Goal: Transaction & Acquisition: Subscribe to service/newsletter

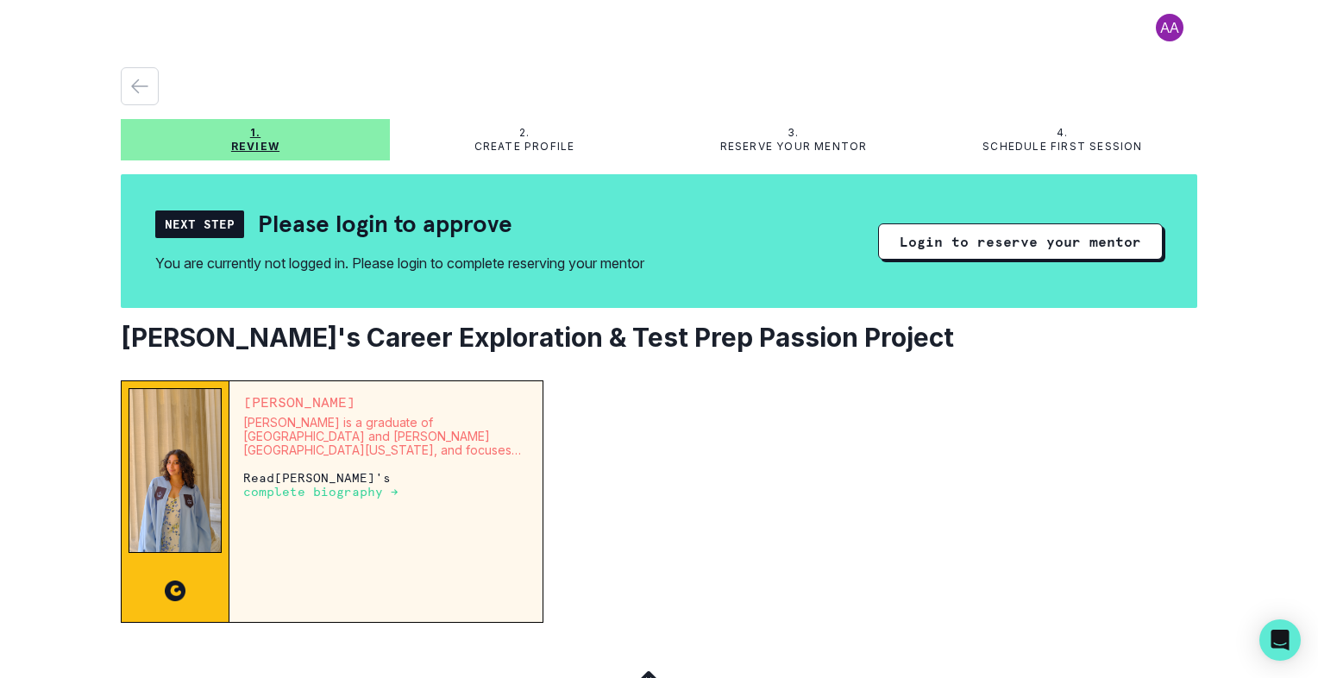
click at [326, 488] on p "complete biography →" at bounding box center [320, 492] width 155 height 14
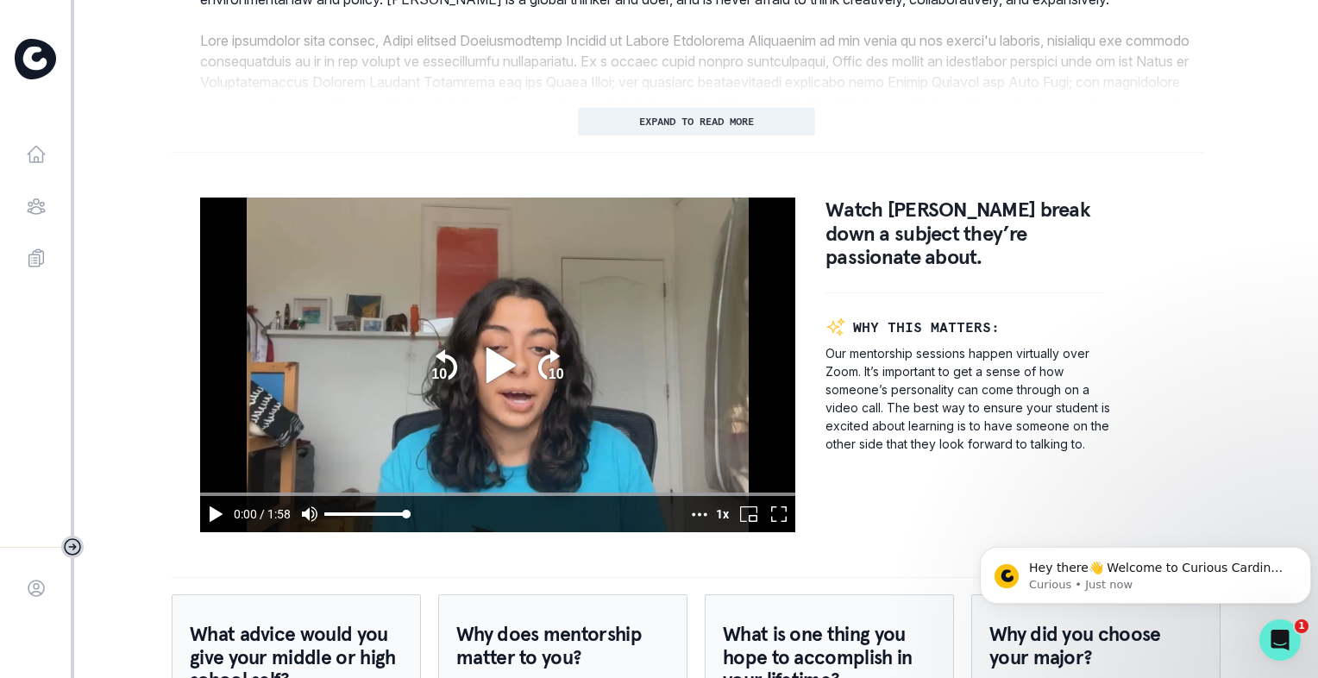
scroll to position [948, 0]
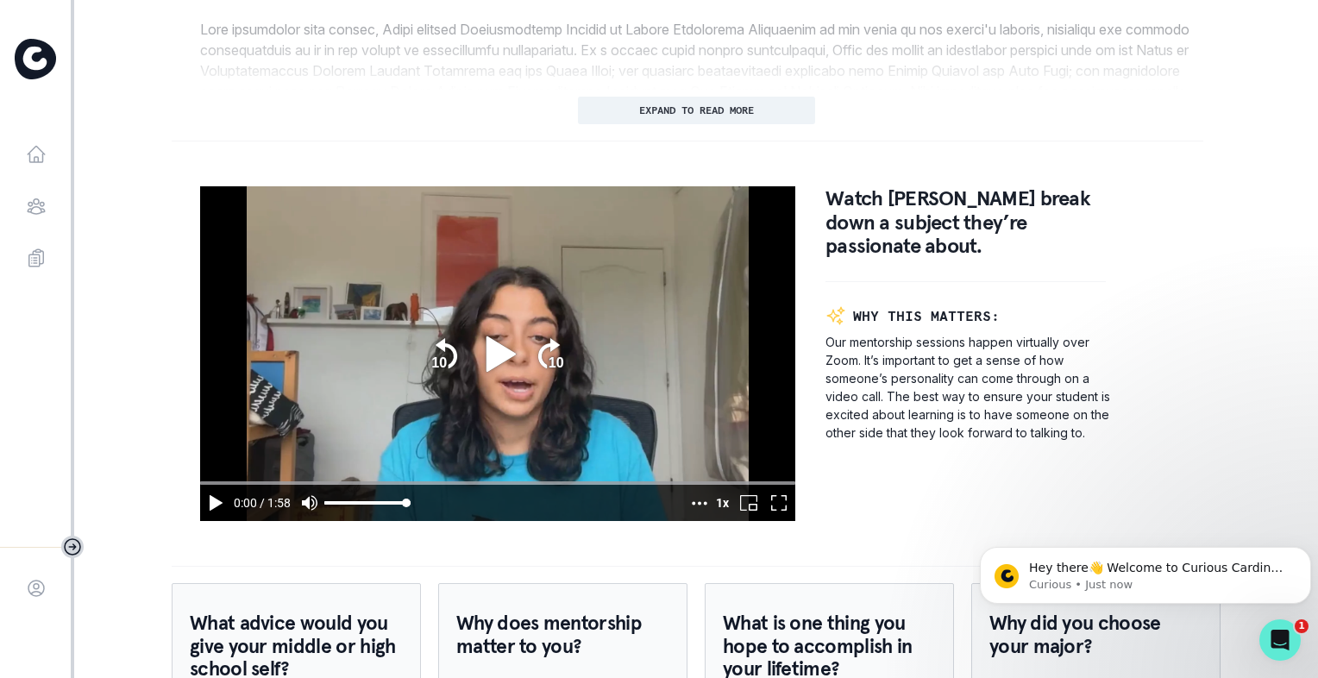
click at [494, 364] on icon "play" at bounding box center [499, 352] width 29 height 35
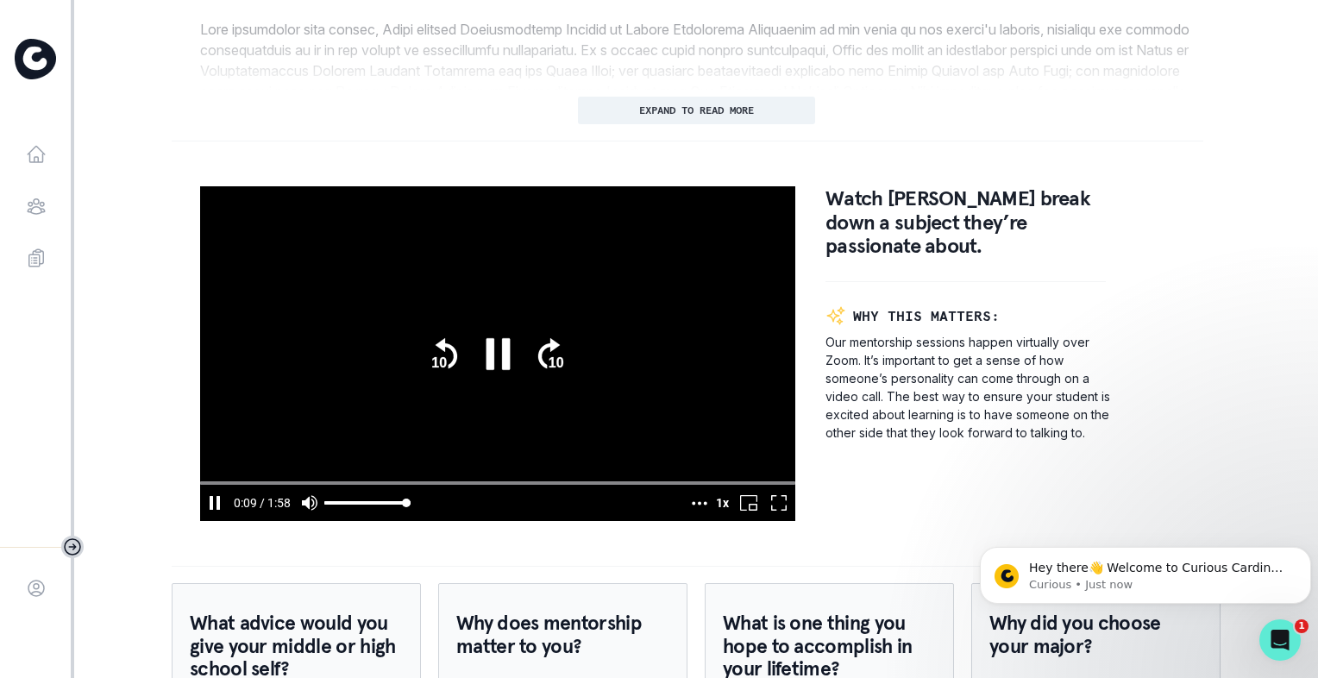
click at [494, 360] on icon "pause" at bounding box center [497, 353] width 47 height 47
type input "9.811781"
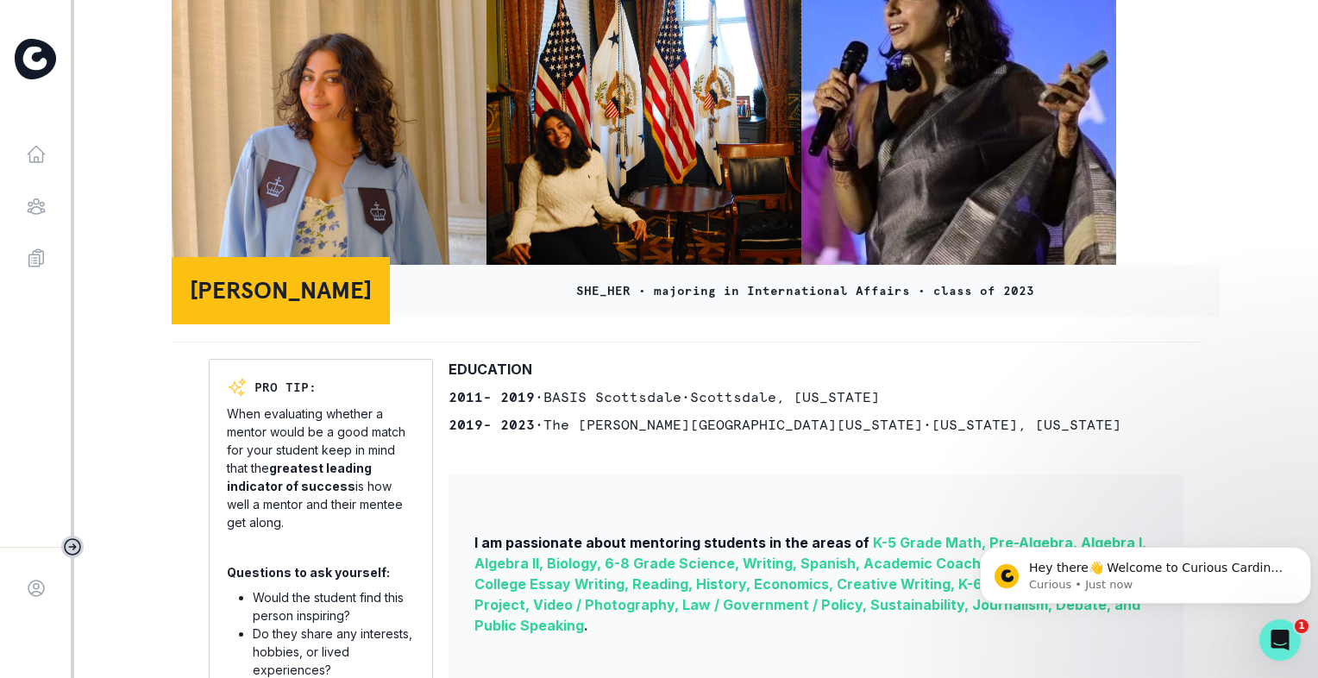
scroll to position [0, 0]
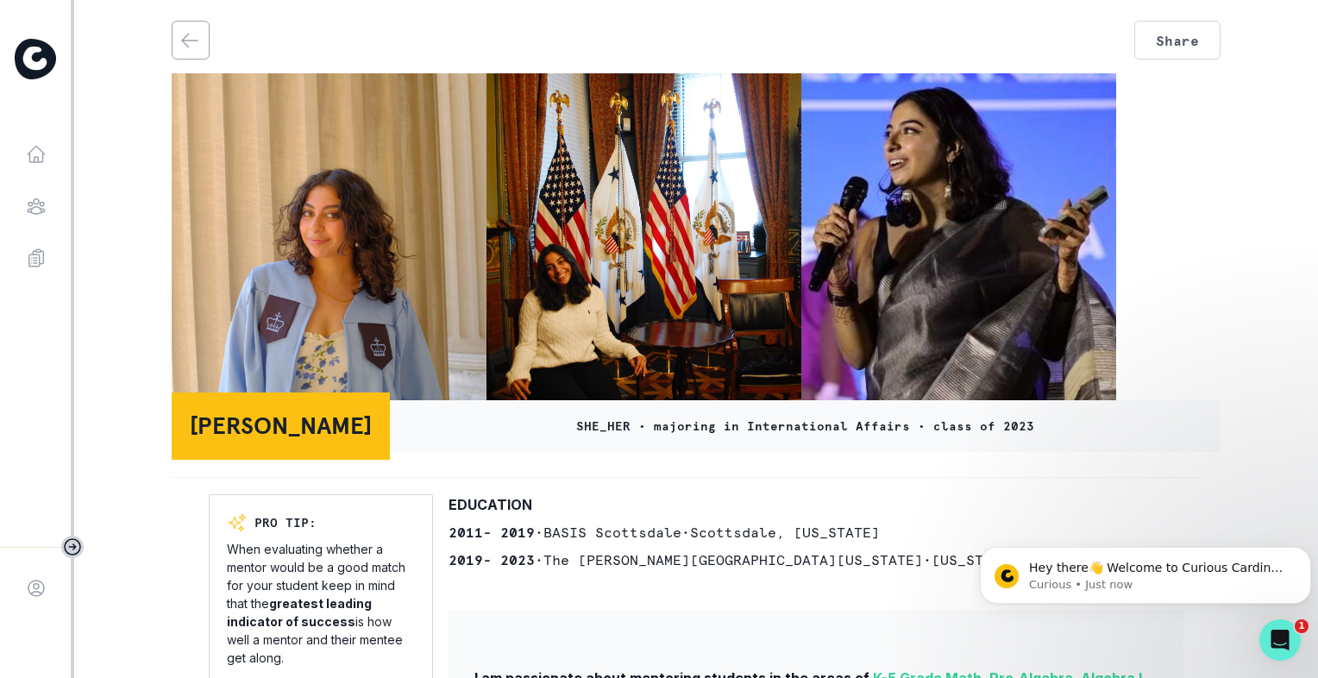
click at [197, 43] on icon "back" at bounding box center [189, 40] width 21 height 21
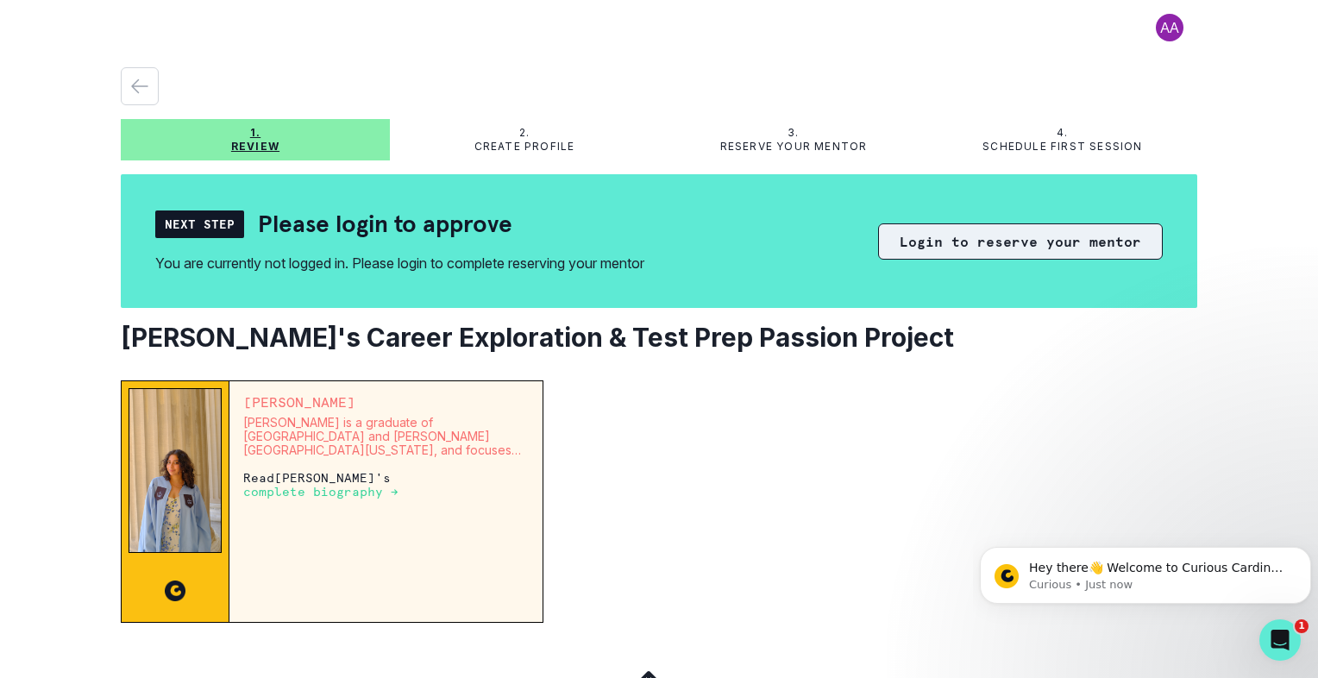
click at [997, 246] on button "Login to reserve your mentor" at bounding box center [1020, 241] width 285 height 36
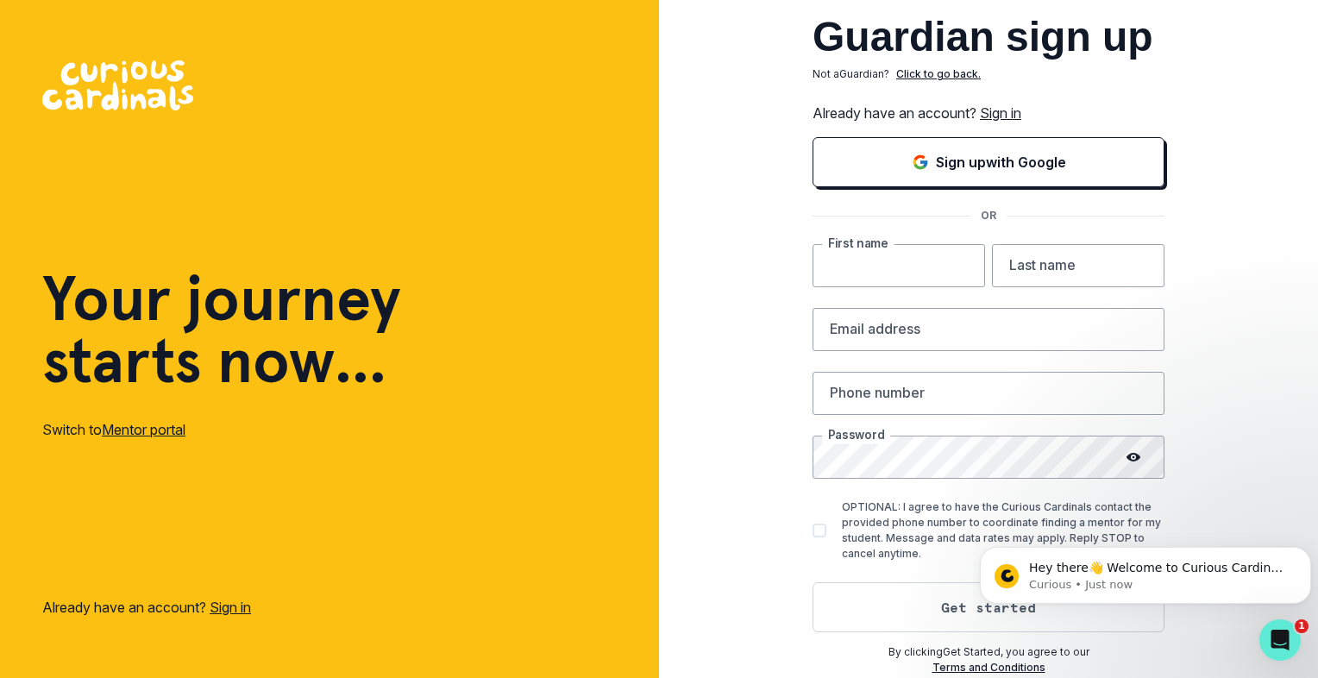
click at [879, 268] on input "text" at bounding box center [898, 265] width 172 height 43
type input "s"
type input "Sita"
type input "[PERSON_NAME]"
type input "[EMAIL_ADDRESS][DOMAIN_NAME]"
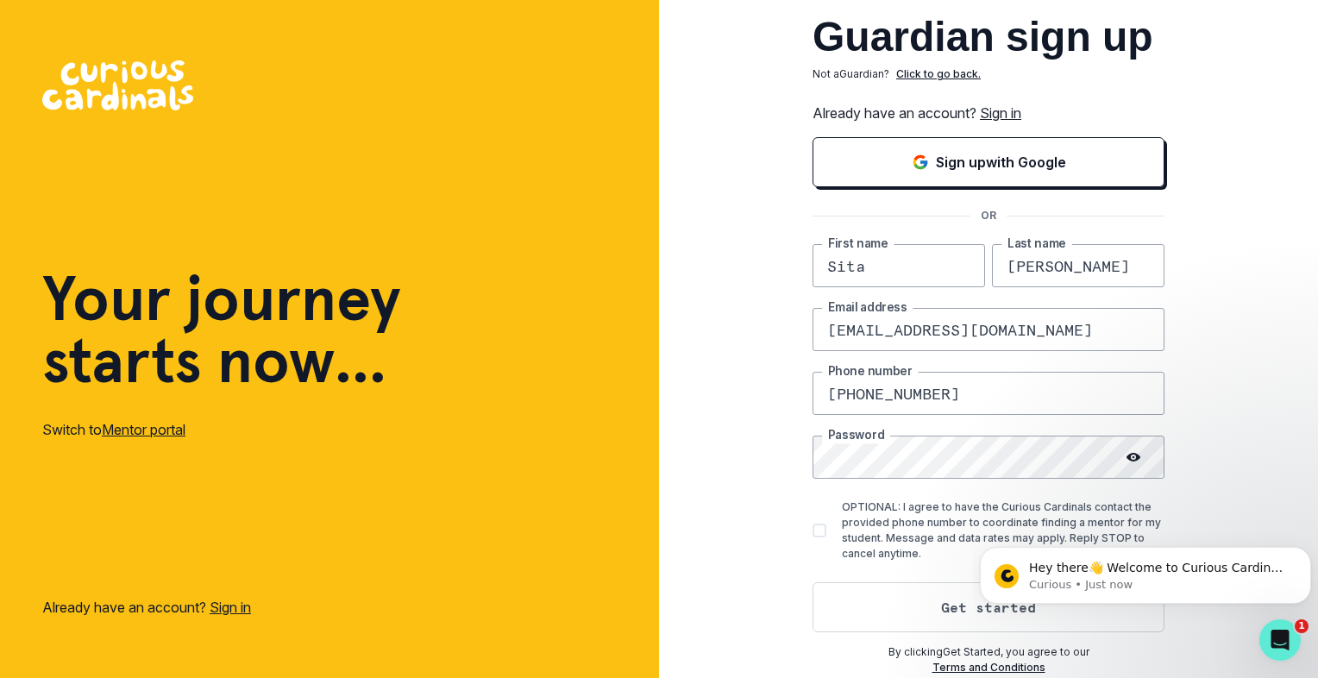
type input "[PHONE_NUMBER]"
click at [809, 529] on div "Guardian sign up Not a Guardian ? Click to go back. Already have an account? Si…" at bounding box center [988, 339] width 659 height 678
click at [819, 532] on span at bounding box center [819, 530] width 14 height 14
click at [812, 531] on input "OPTIONAL: I agree to have the Curious Cardinals contact the provided phone numb…" at bounding box center [811, 530] width 1 height 1
checkbox input "true"
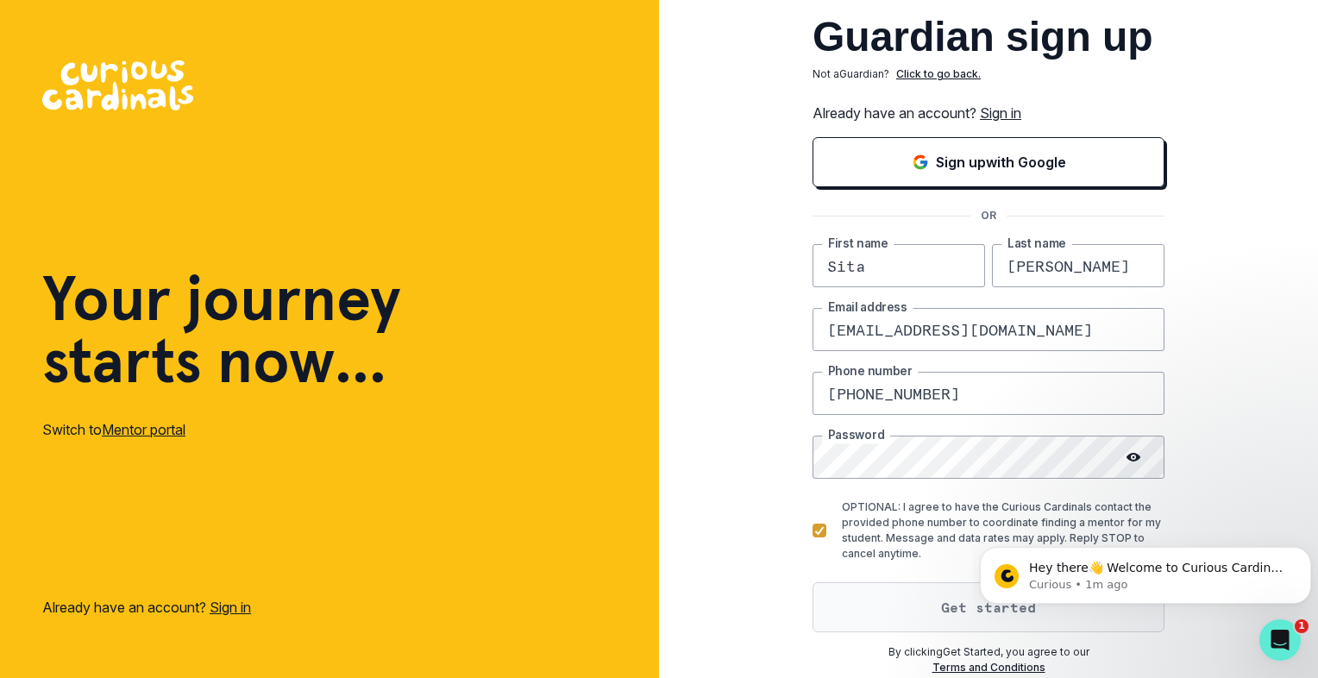
click at [924, 607] on button "Get started" at bounding box center [988, 607] width 352 height 50
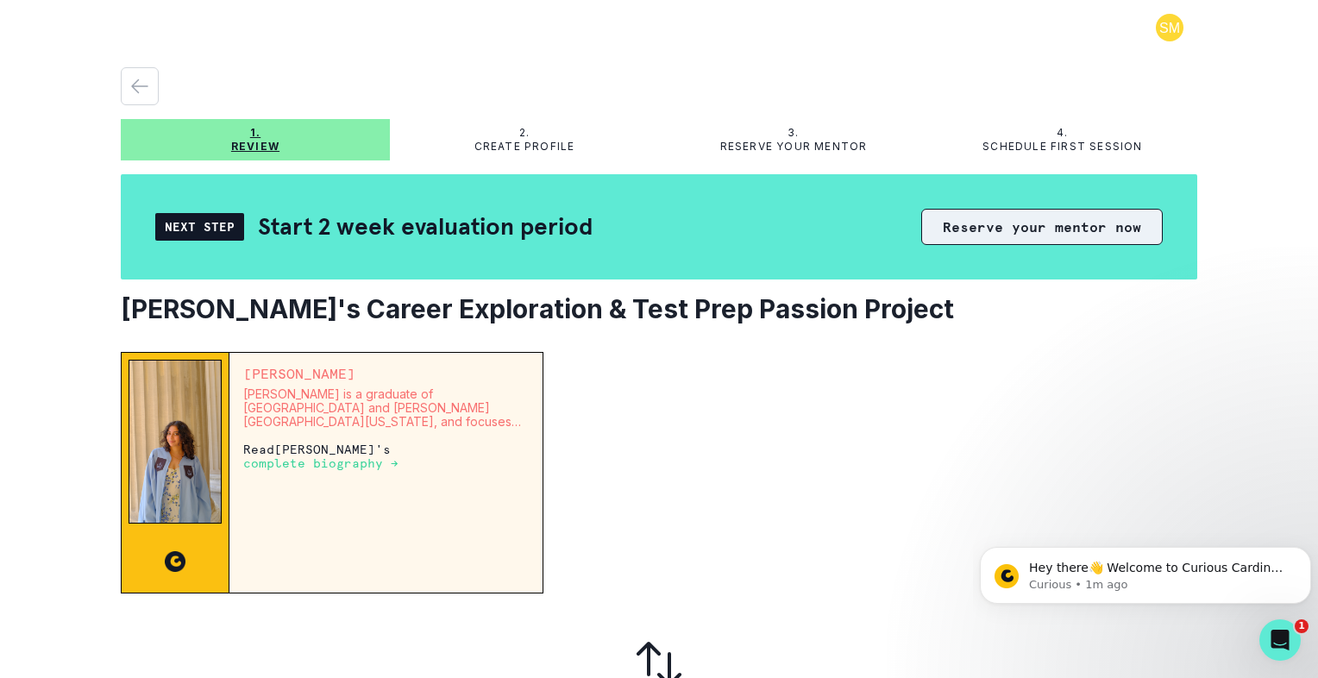
click at [985, 229] on button "Reserve your mentor now" at bounding box center [1041, 227] width 241 height 36
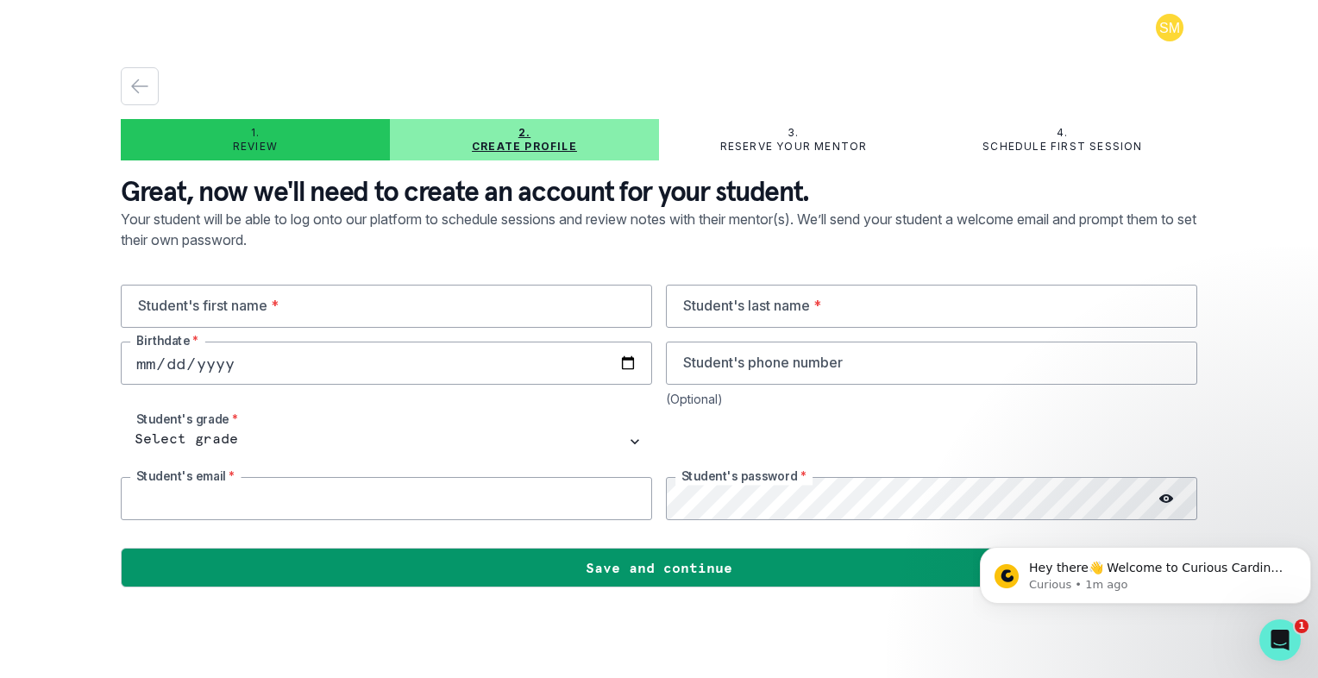
type input "[EMAIL_ADDRESS][DOMAIN_NAME]"
click at [276, 308] on input "text" at bounding box center [386, 306] width 531 height 43
type input "Diya"
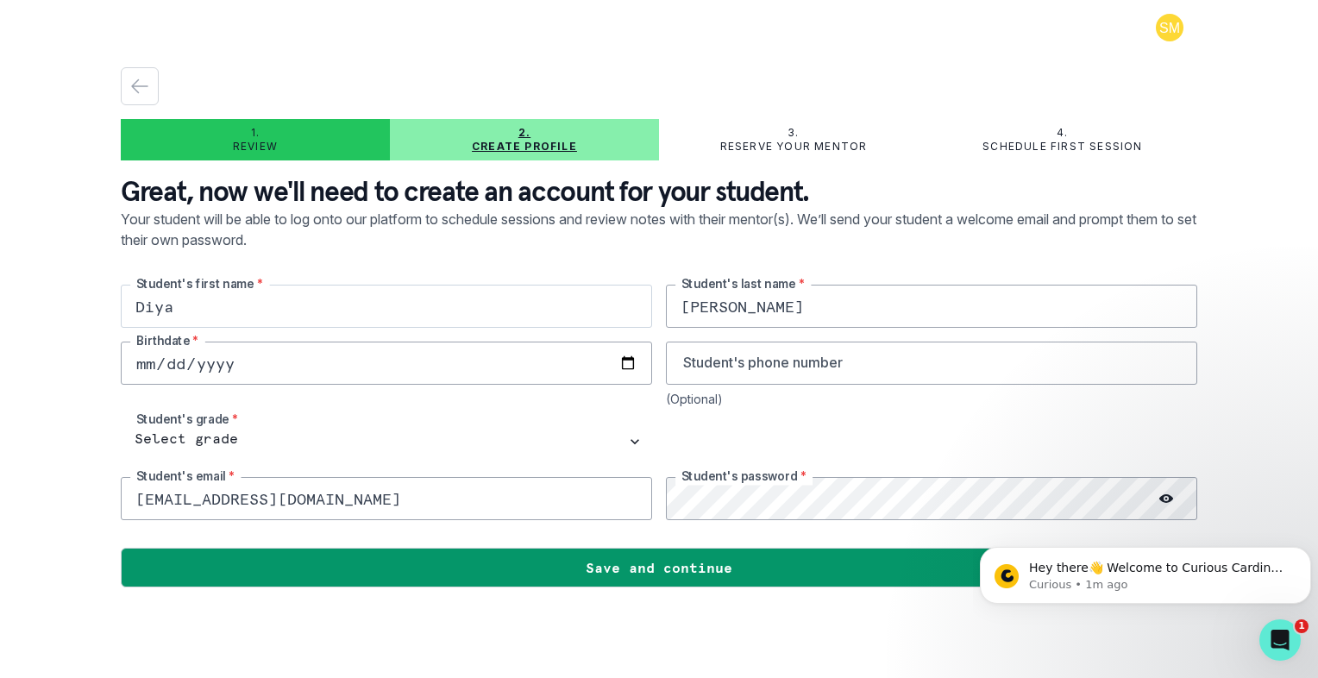
type input "[PERSON_NAME]"
type input "[DATE]"
click at [800, 369] on input "tel" at bounding box center [931, 362] width 531 height 43
type input "5108288297"
drag, startPoint x: 355, startPoint y: 498, endPoint x: 83, endPoint y: 485, distance: 272.7
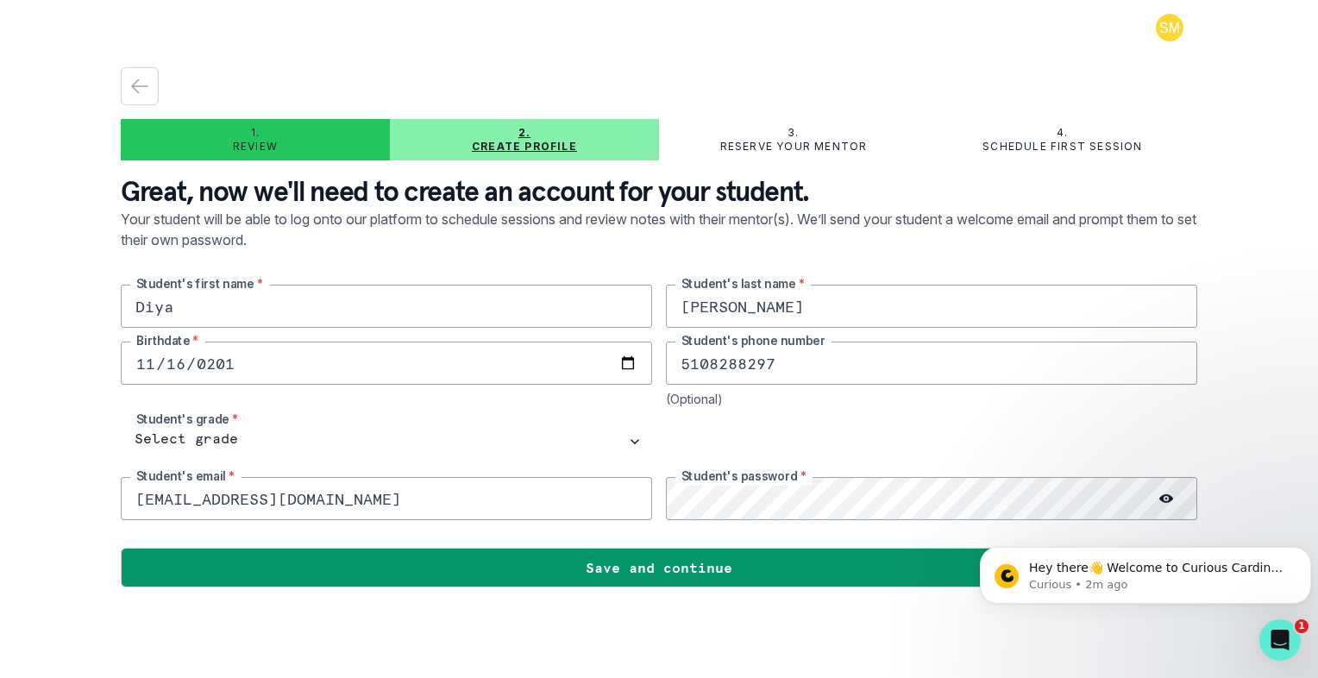
click at [83, 488] on div "1. Review 2. Create profile 3. Reserve your mentor 4. Schedule first session Gr…" at bounding box center [659, 339] width 1318 height 678
click at [645, 498] on div "Diya Student's first name * [PERSON_NAME] Student's last name * [DEMOGRAPHIC_DA…" at bounding box center [659, 402] width 1076 height 235
click at [304, 491] on input "email" at bounding box center [386, 498] width 531 height 43
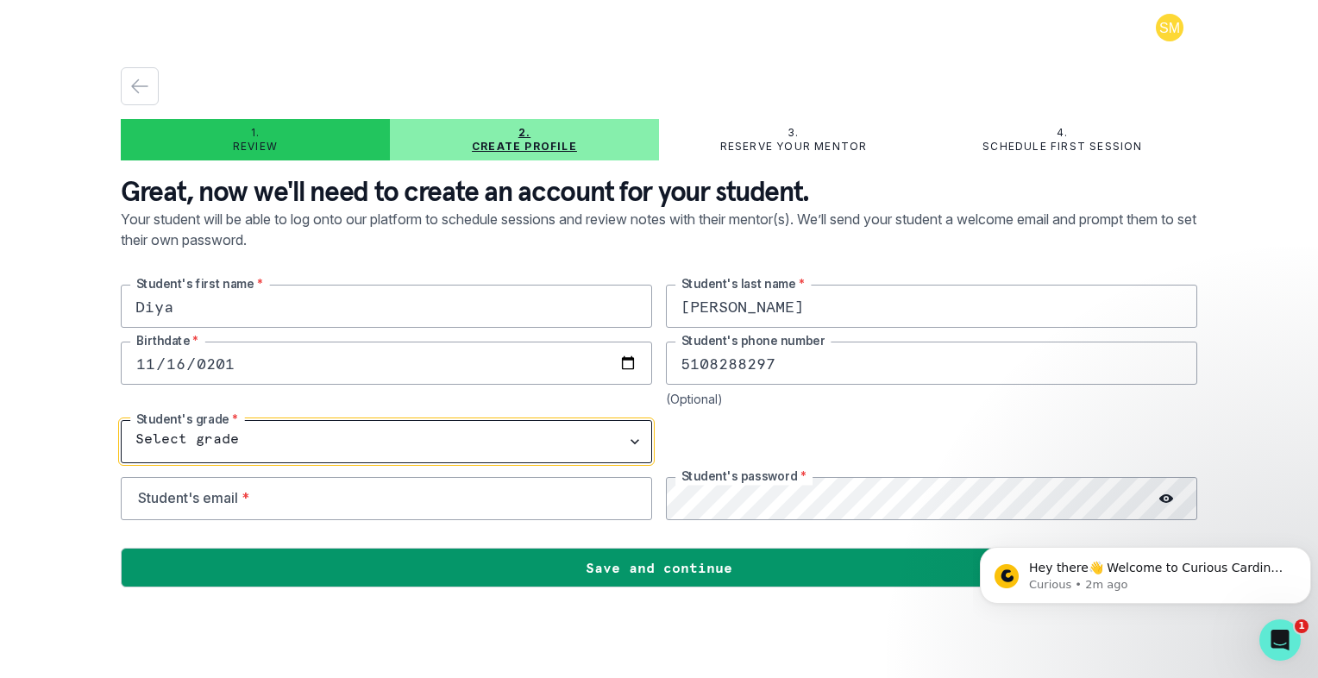
click at [190, 439] on select "Select grade 1st Grade 2nd Grade 3rd Grade 4th Grade 5th Grade 6th Grade 7th Gr…" at bounding box center [386, 441] width 531 height 43
select select "9th Grade"
click at [121, 420] on select "Select grade 1st Grade 2nd Grade 3rd Grade 4th Grade 5th Grade 6th Grade 7th Gr…" at bounding box center [386, 441] width 531 height 43
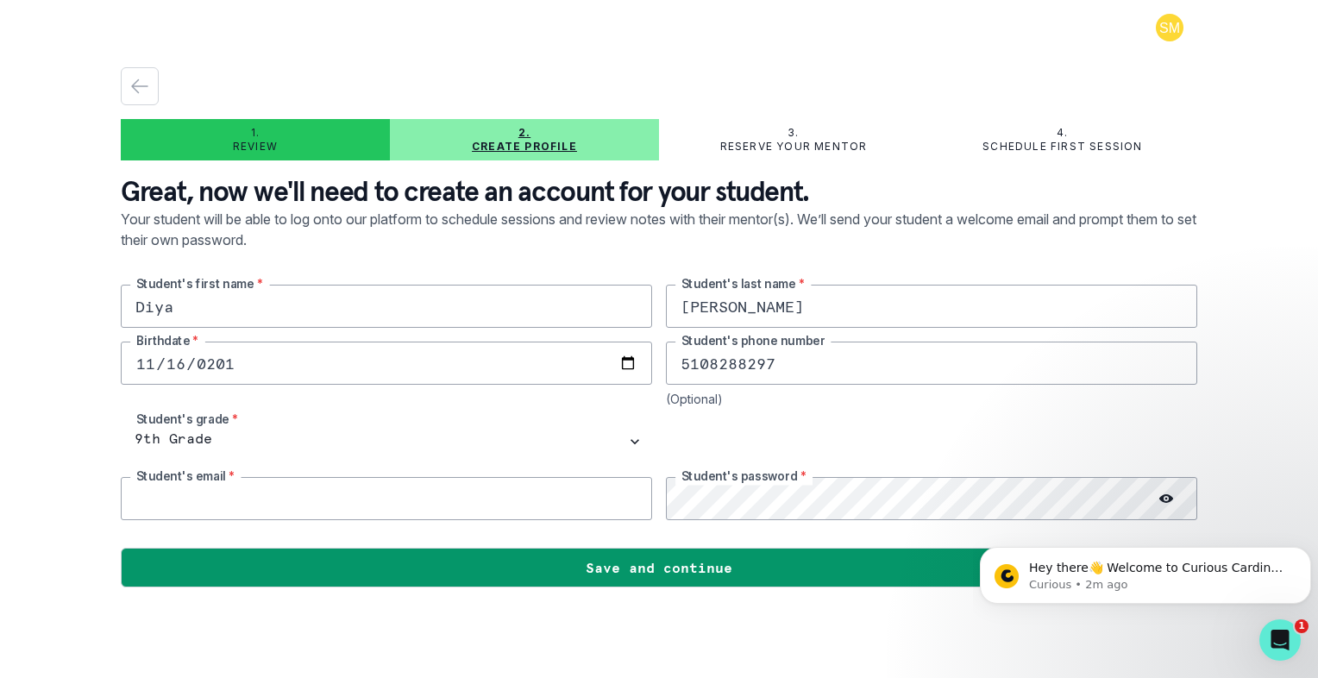
click at [371, 502] on input "email" at bounding box center [386, 498] width 531 height 43
type input "[EMAIL_ADDRESS][DOMAIN_NAME]"
click at [1165, 500] on icon at bounding box center [1166, 498] width 14 height 9
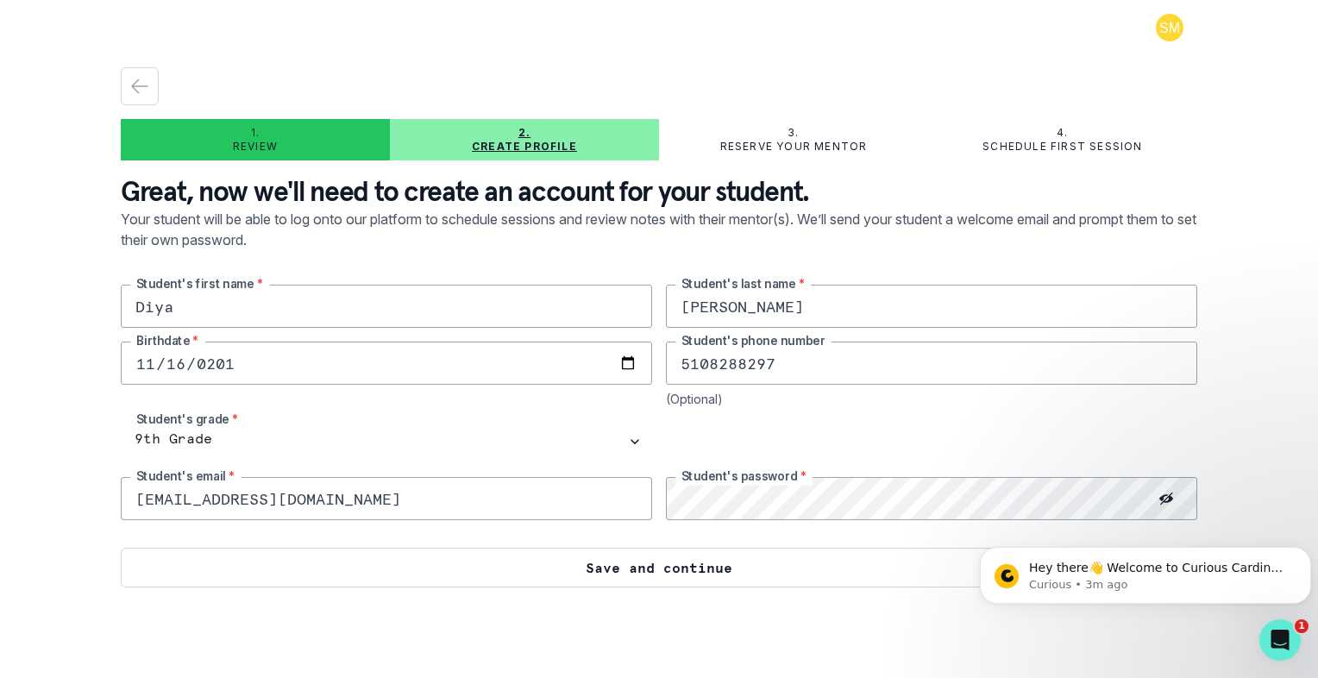
click at [617, 569] on button "Save and continue" at bounding box center [659, 568] width 1076 height 40
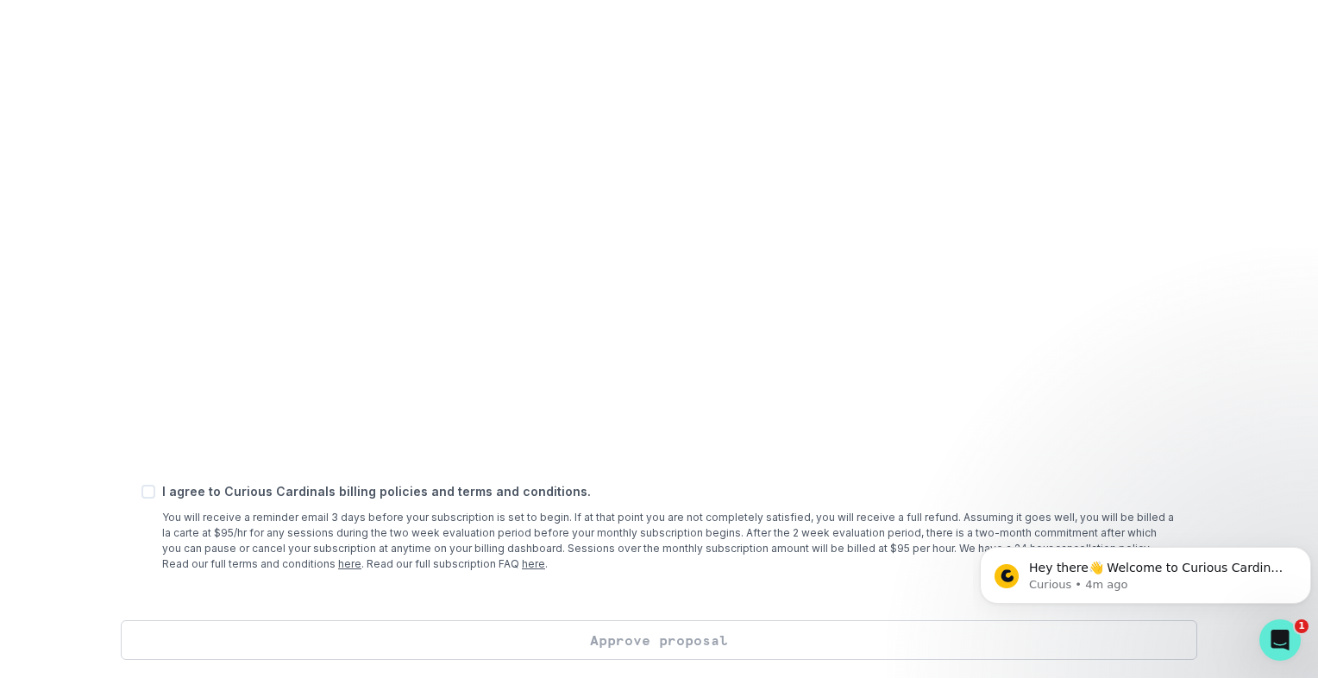
scroll to position [645, 0]
click at [145, 491] on span at bounding box center [148, 490] width 14 height 14
click at [141, 491] on input "checkbox" at bounding box center [141, 490] width 1 height 1
checkbox input "true"
click at [682, 642] on button "Approve proposal" at bounding box center [659, 638] width 1076 height 40
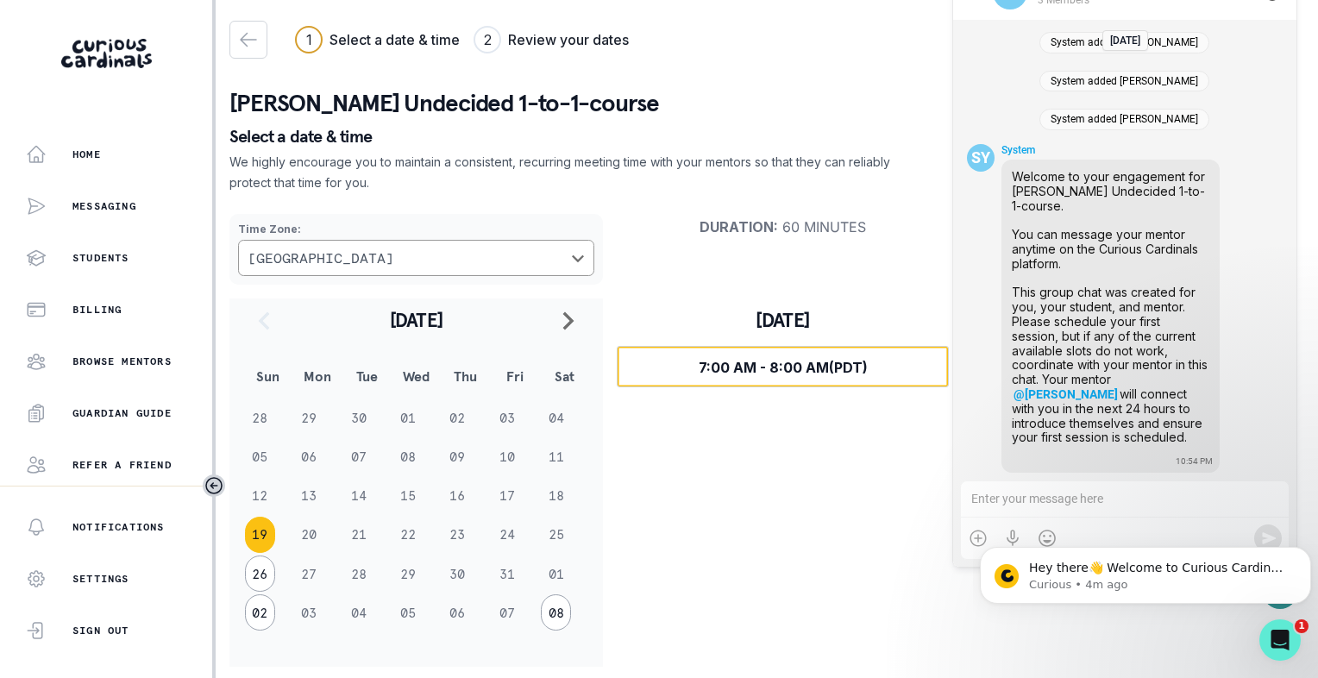
click at [857, 367] on span "7:00 AM - 8:00 AM (PDT)" at bounding box center [782, 367] width 169 height 17
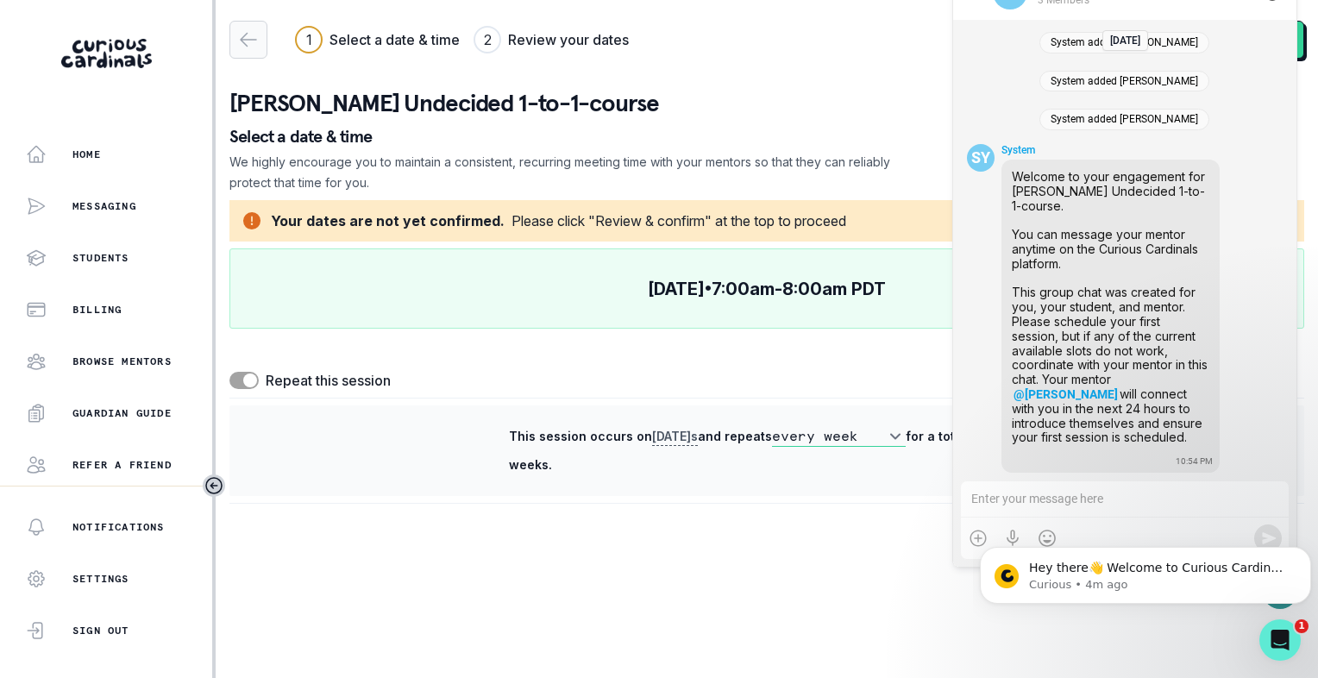
click at [243, 34] on icon "button" at bounding box center [248, 39] width 21 height 21
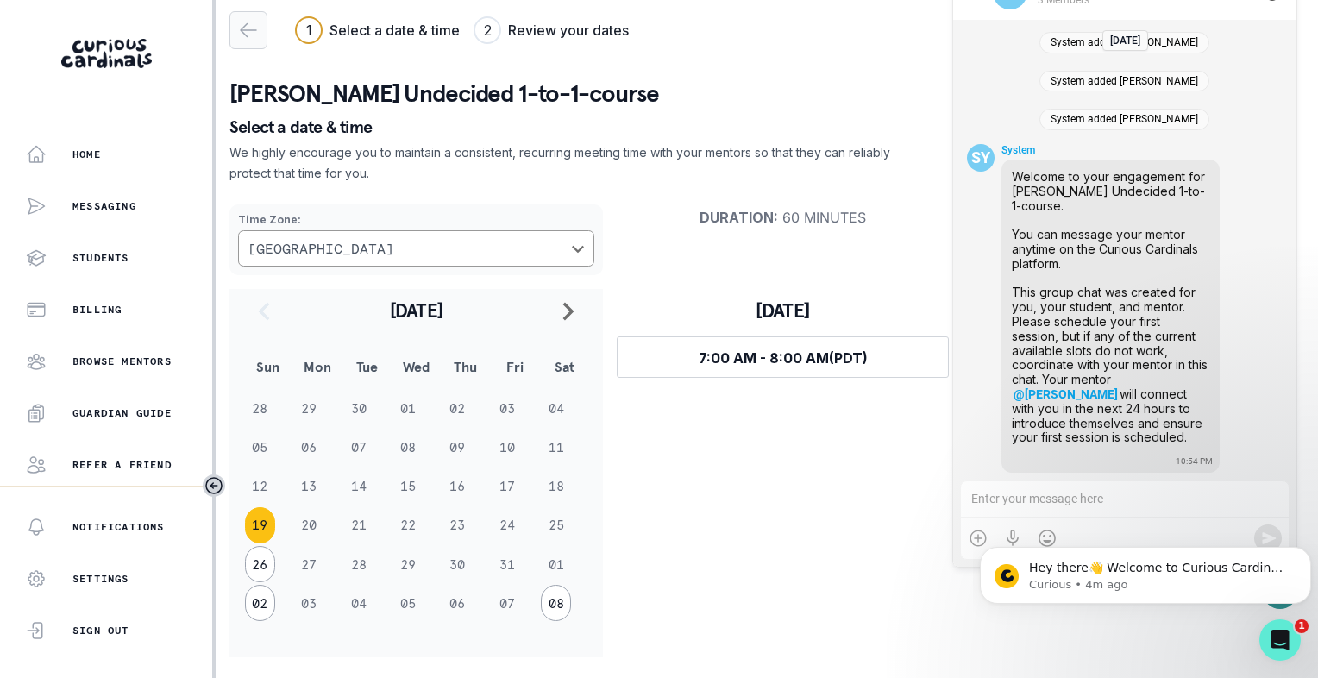
scroll to position [11, 0]
click at [990, 502] on div at bounding box center [1125, 499] width 328 height 36
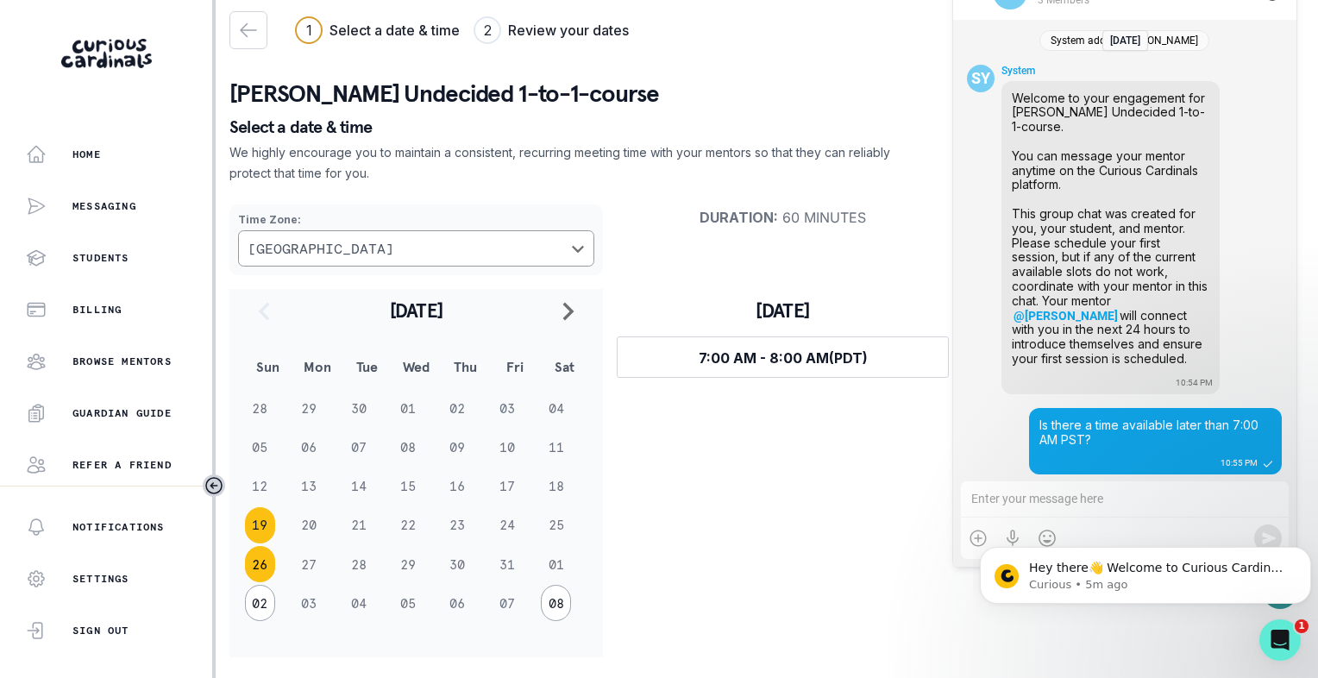
click at [259, 563] on button "26" at bounding box center [260, 564] width 30 height 36
click at [256, 532] on button "19" at bounding box center [260, 525] width 30 height 36
click at [1153, 577] on p "Curious • 5m ago" at bounding box center [1159, 585] width 260 height 16
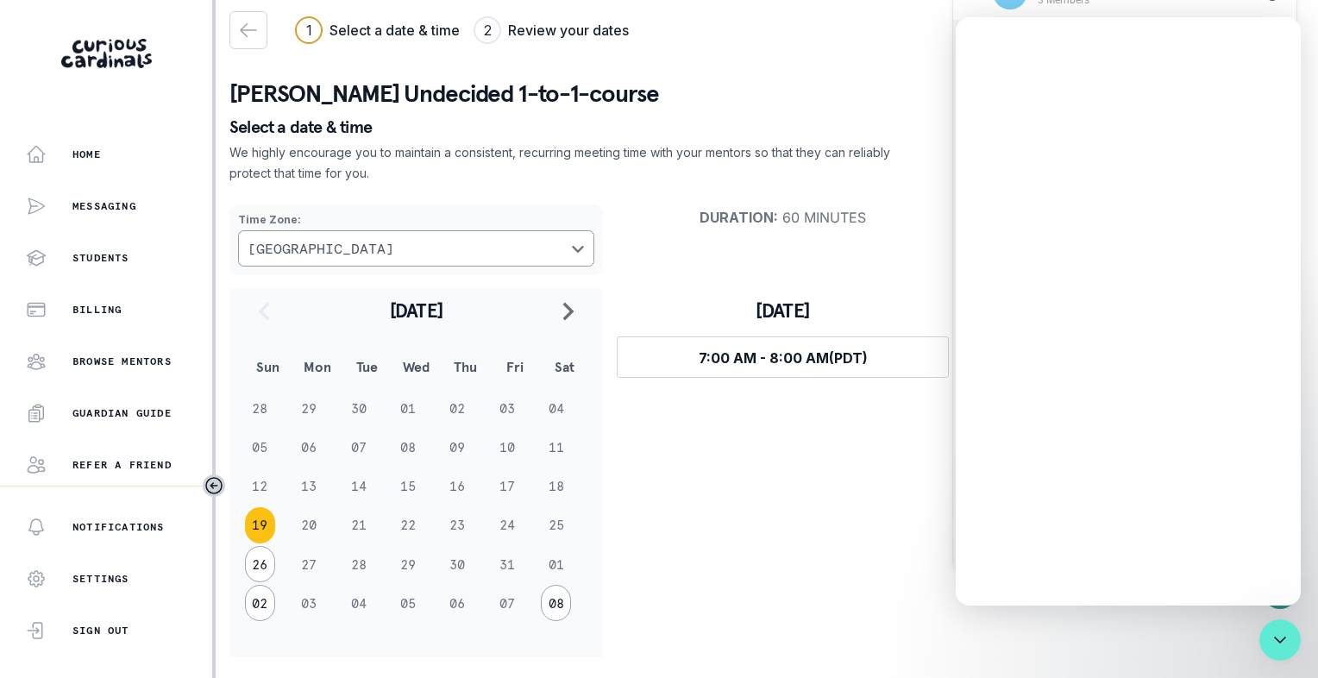
scroll to position [0, 0]
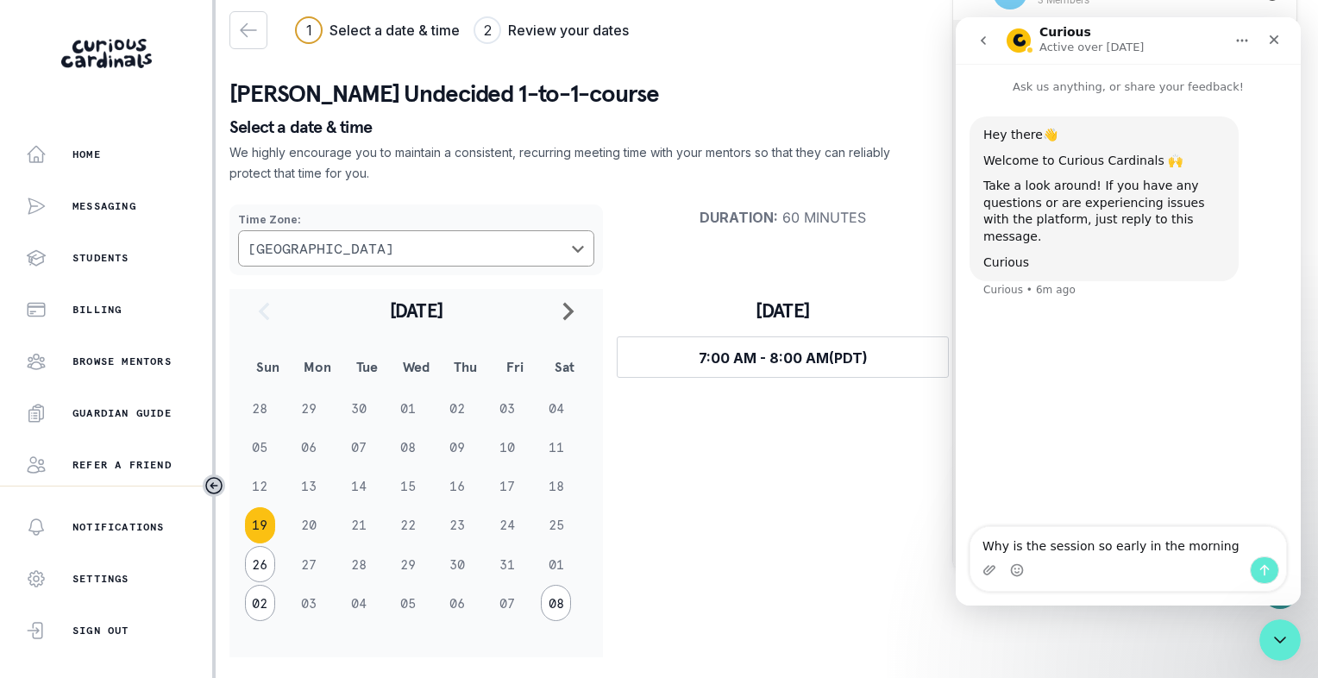
type textarea "Why is the session so early in the morning?"
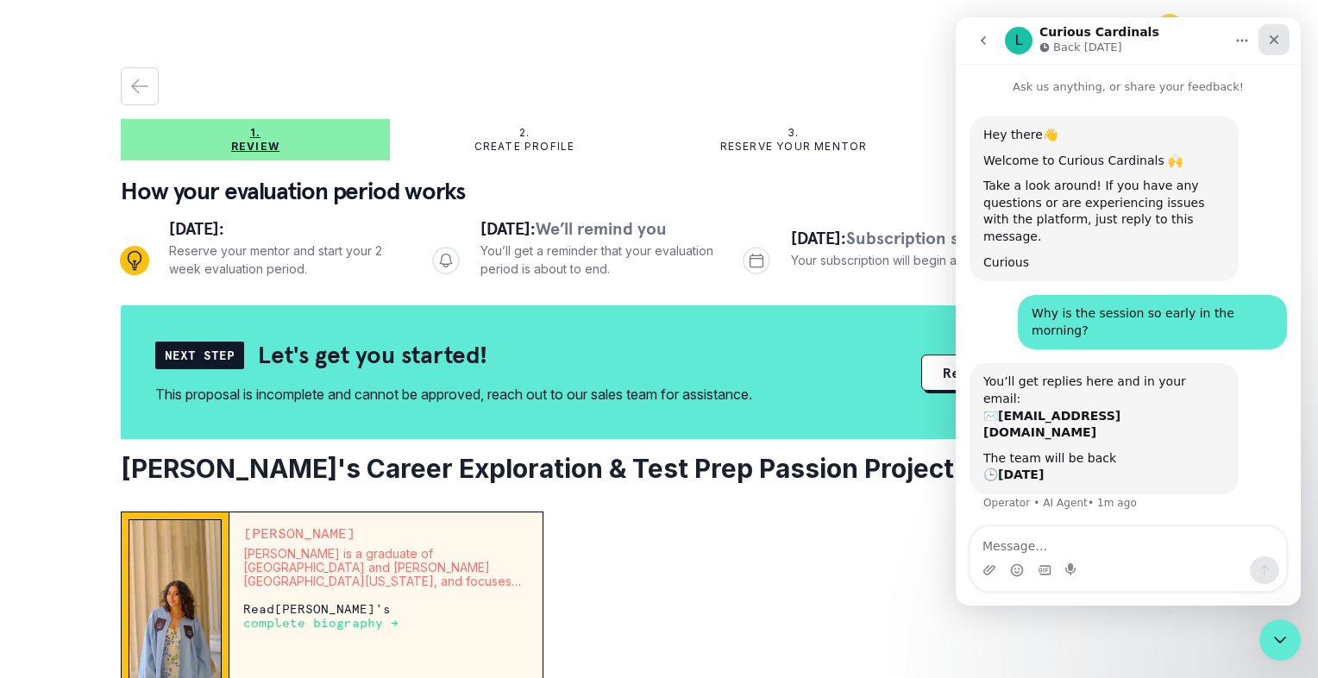
click at [1274, 42] on icon "Close" at bounding box center [1274, 40] width 14 height 14
